Goal: Information Seeking & Learning: Learn about a topic

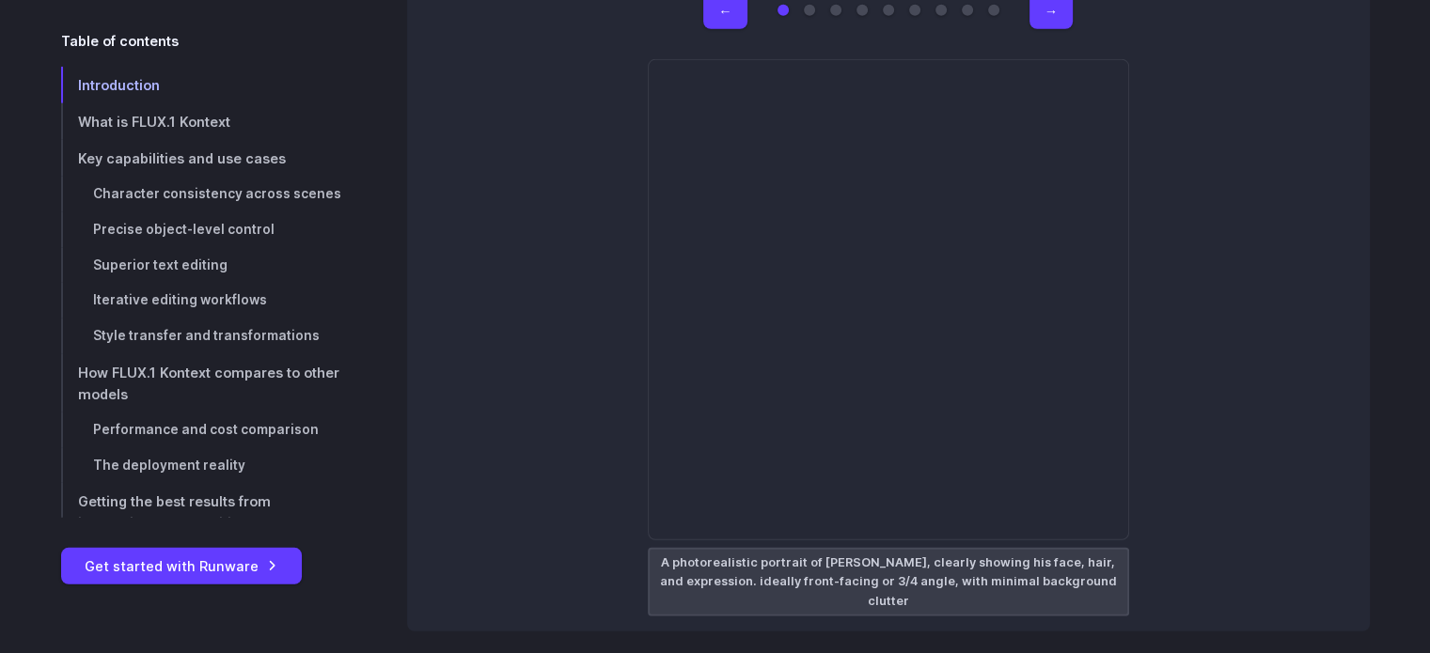
scroll to position [5453, 0]
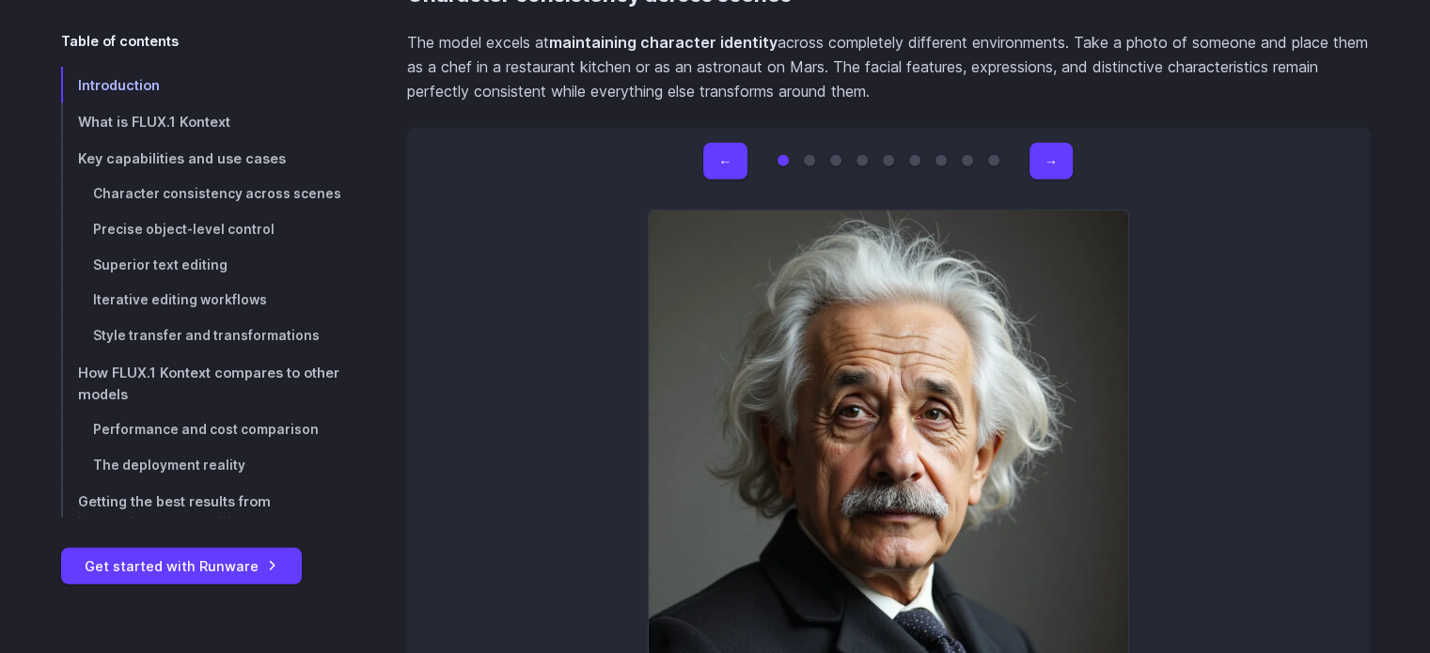
click at [811, 157] on button "Go to 2 of 9" at bounding box center [809, 160] width 11 height 11
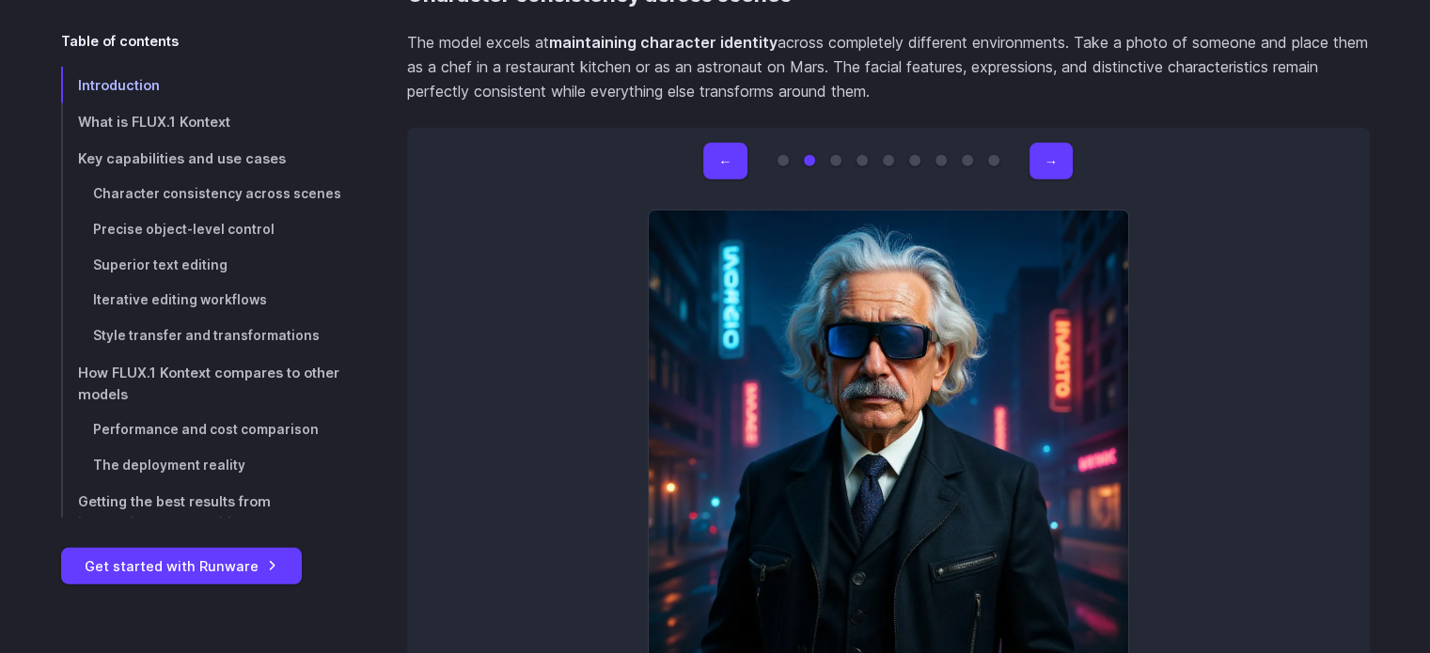
click at [837, 161] on button "Go to 3 of 9" at bounding box center [835, 160] width 11 height 11
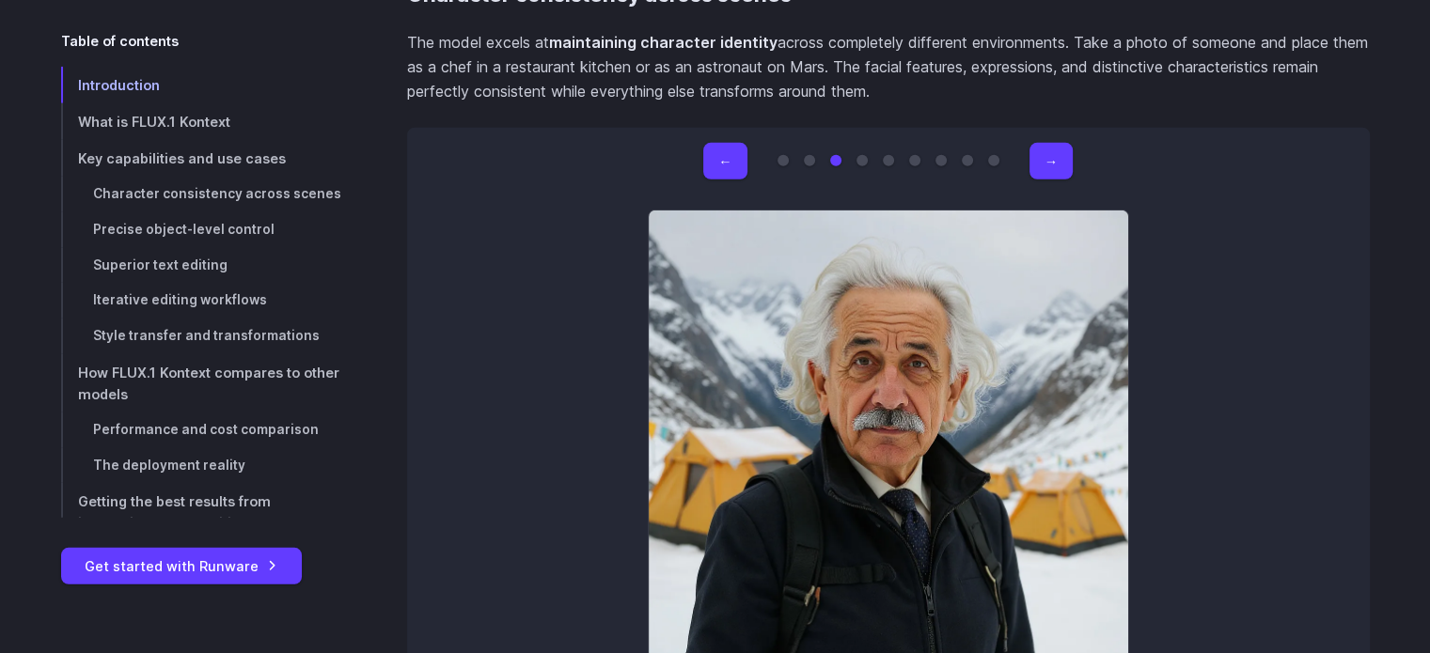
click at [858, 161] on button "Go to 4 of 9" at bounding box center [862, 160] width 11 height 11
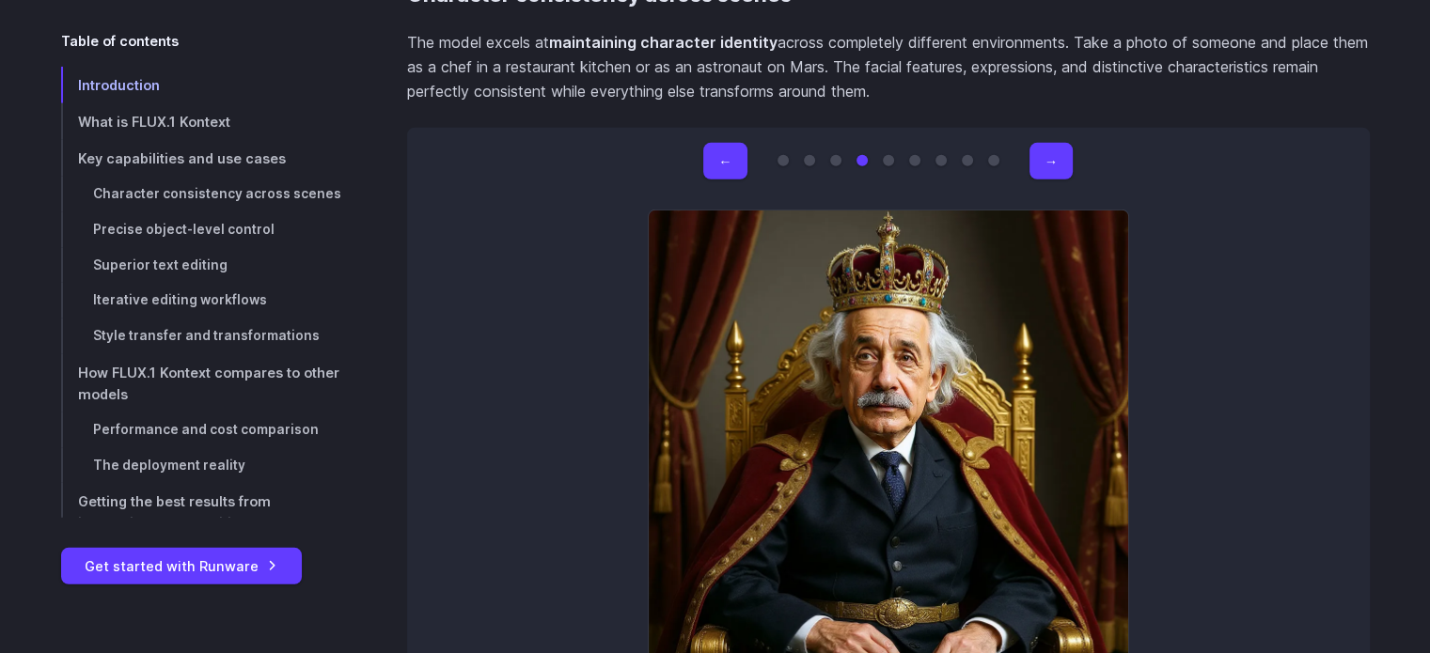
click at [889, 160] on button "Go to 5 of 9" at bounding box center [888, 160] width 11 height 11
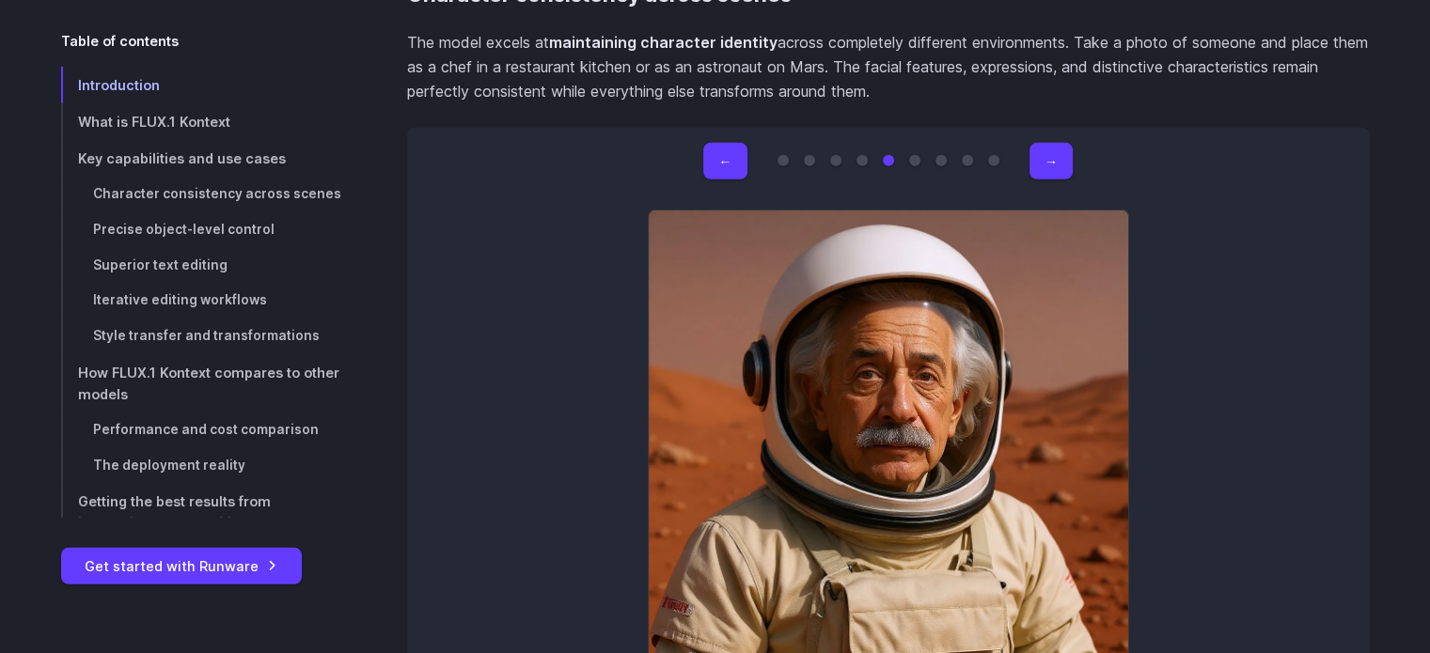
click at [914, 158] on button "Go to 6 of 9" at bounding box center [914, 160] width 11 height 11
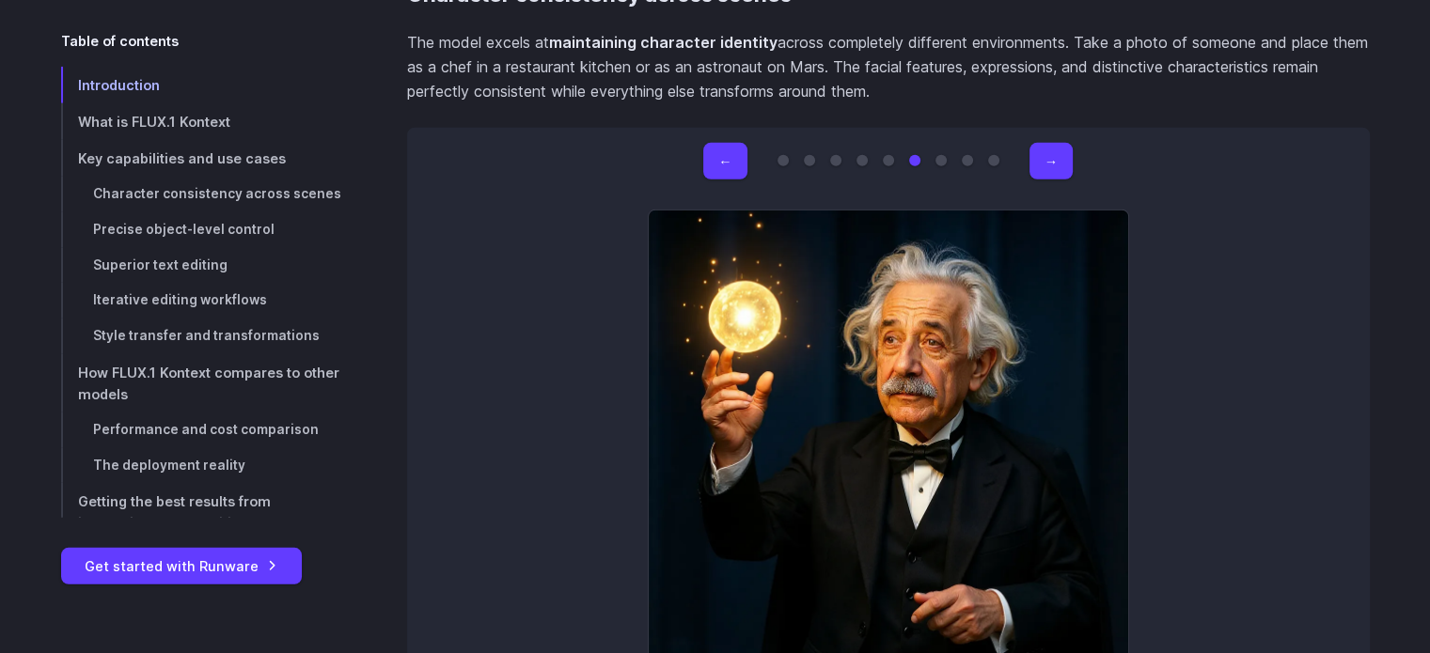
click at [940, 160] on button "Go to 7 of 9" at bounding box center [941, 160] width 11 height 11
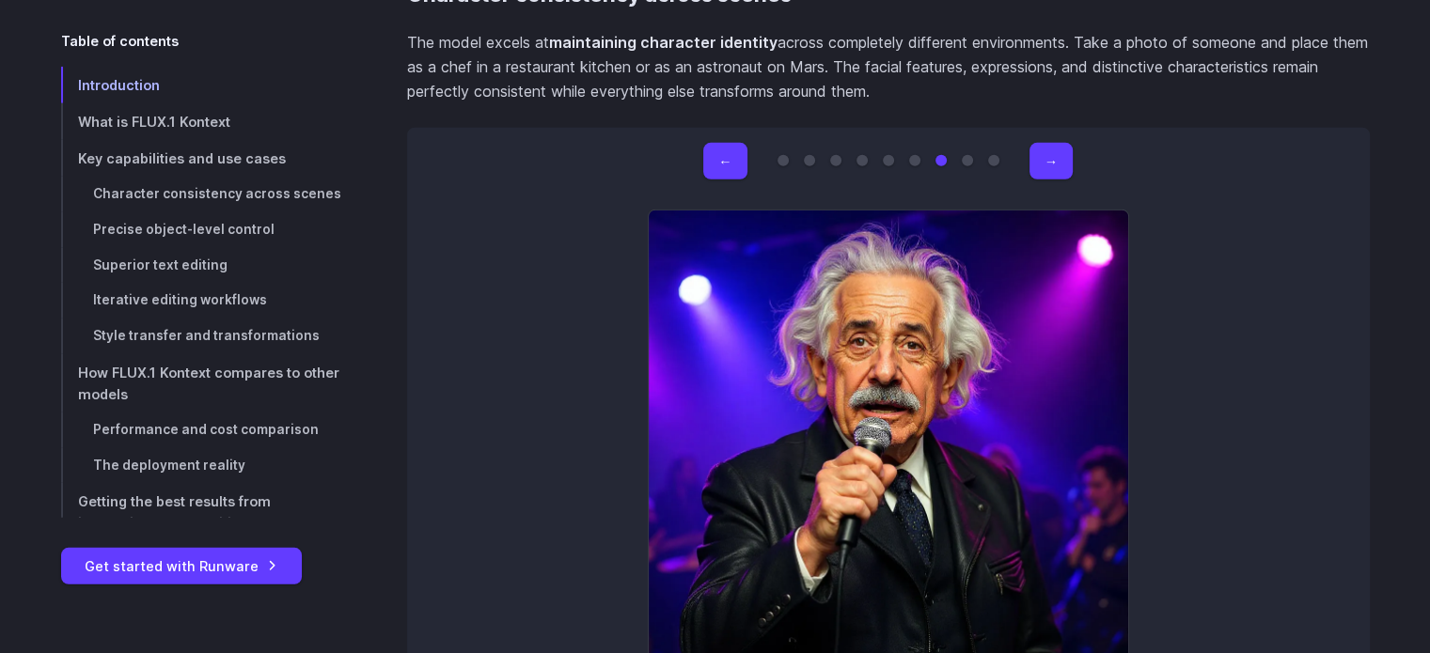
click at [968, 160] on button "Go to 8 of 9" at bounding box center [967, 160] width 11 height 11
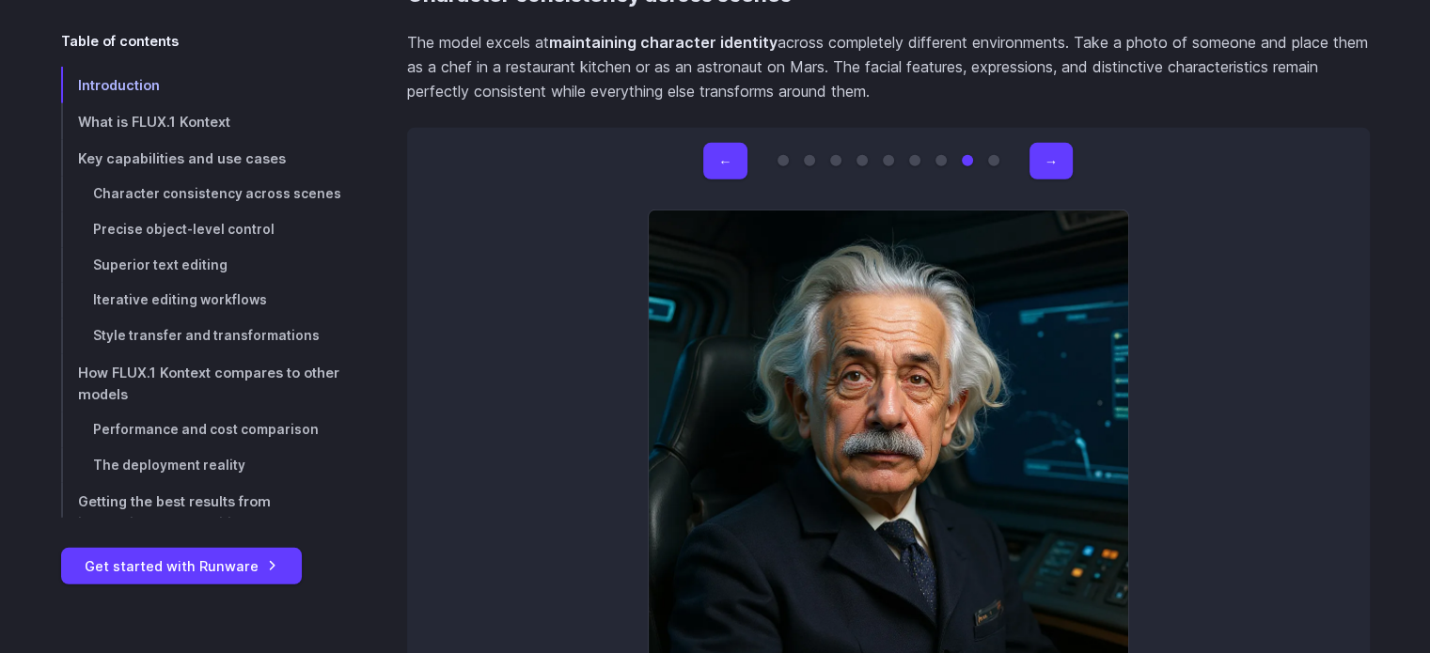
click at [991, 158] on button "Go to 9 of 9" at bounding box center [993, 160] width 11 height 11
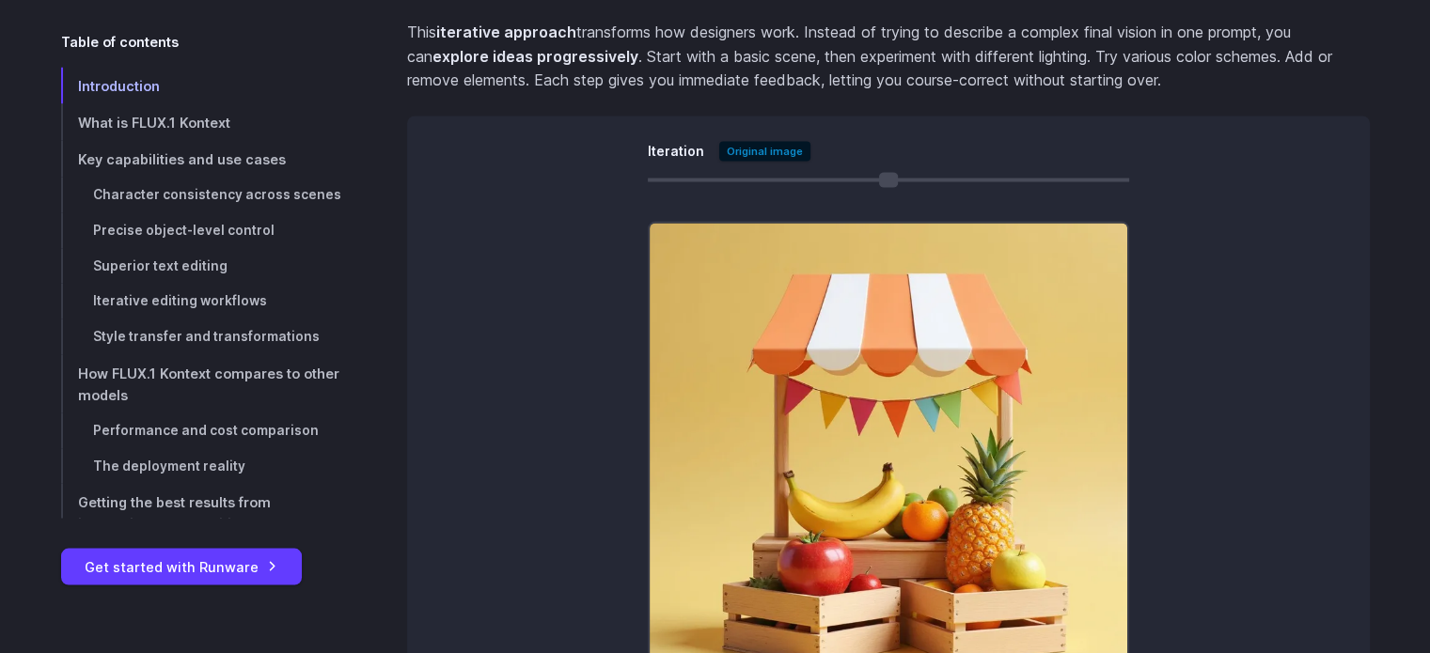
scroll to position [10813, 0]
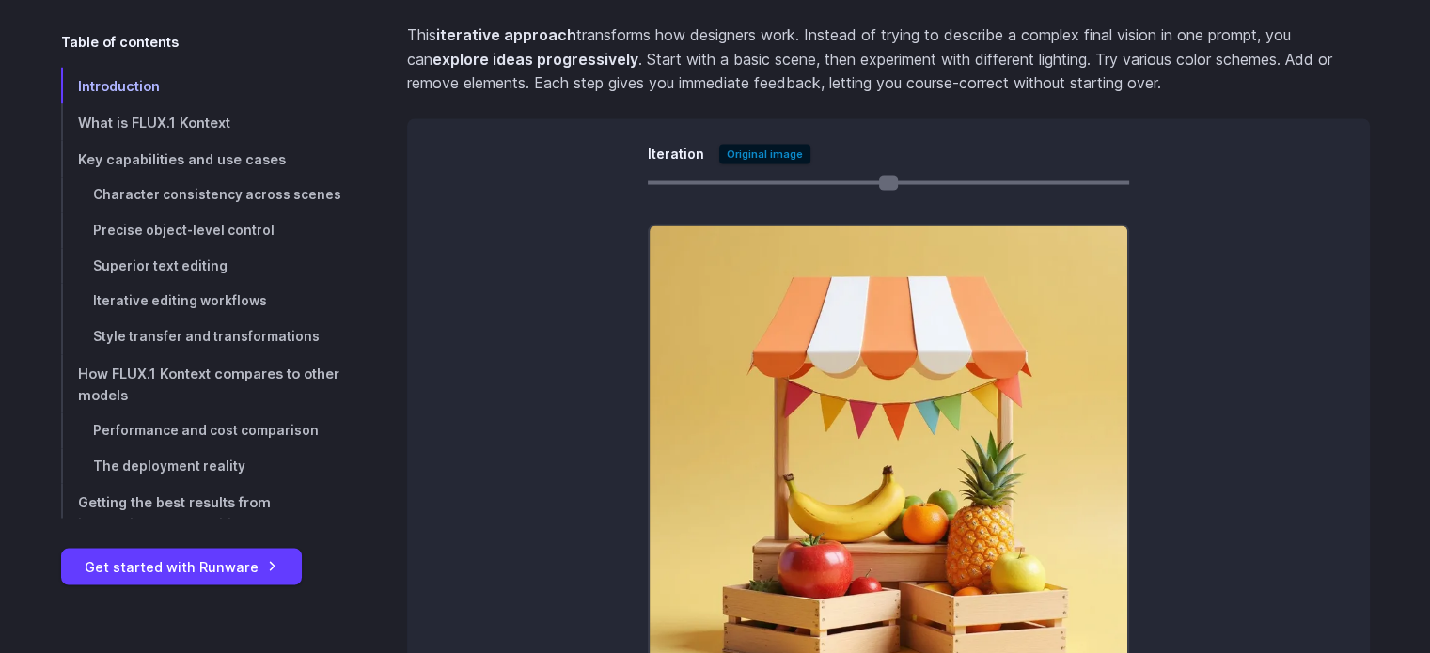
drag, startPoint x: 670, startPoint y: 178, endPoint x: 682, endPoint y: 176, distance: 11.4
click at [685, 181] on input "Iteration" at bounding box center [888, 183] width 481 height 4
type input "*"
drag, startPoint x: 661, startPoint y: 186, endPoint x: 569, endPoint y: 229, distance: 101.8
click at [648, 185] on input "Iteration" at bounding box center [888, 183] width 481 height 4
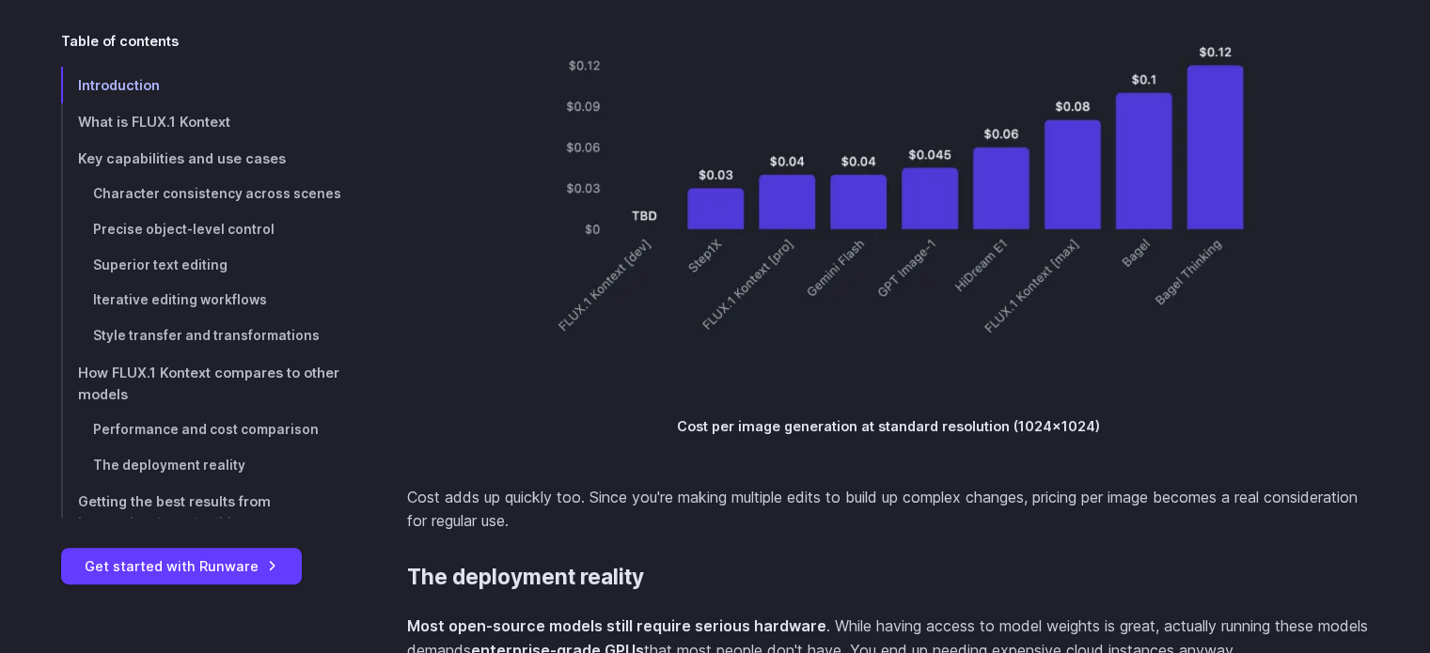
scroll to position [15044, 0]
